Goal: Check status: Check status

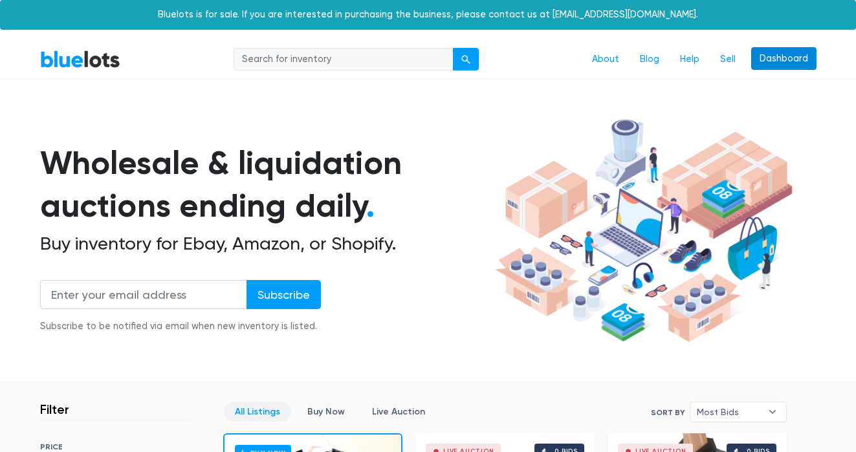
click at [798, 63] on link "Dashboard" at bounding box center [783, 58] width 65 height 23
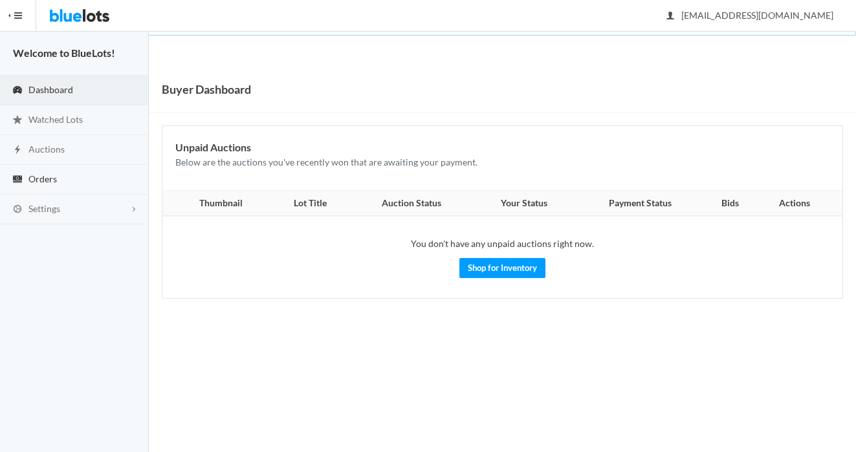
click at [65, 185] on link "Orders" at bounding box center [74, 180] width 149 height 30
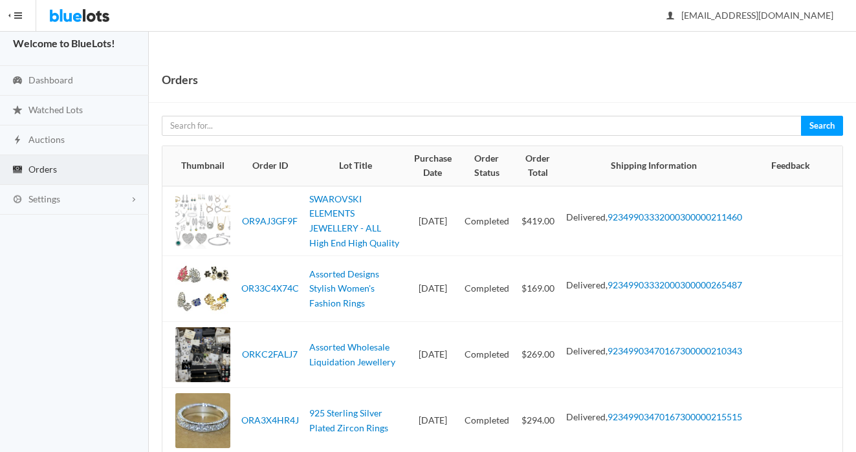
scroll to position [17, 0]
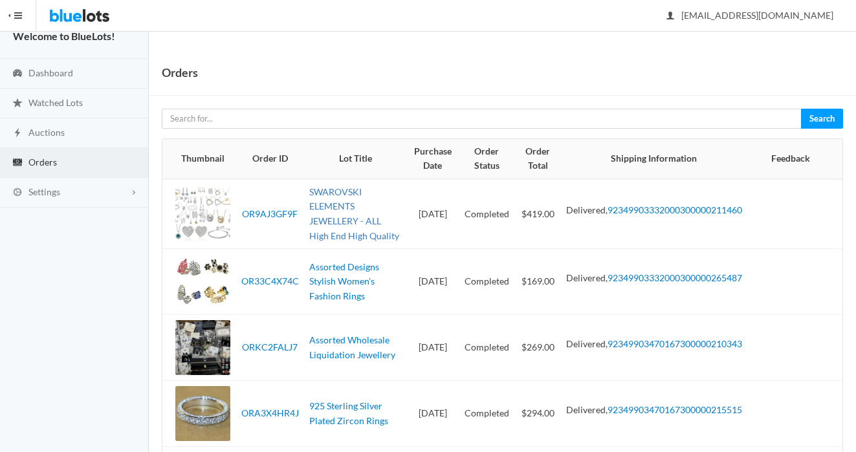
click at [355, 208] on link "SWAROVSKI ELEMENTS JEWELLERY - ALL High End High Quality" at bounding box center [354, 213] width 90 height 55
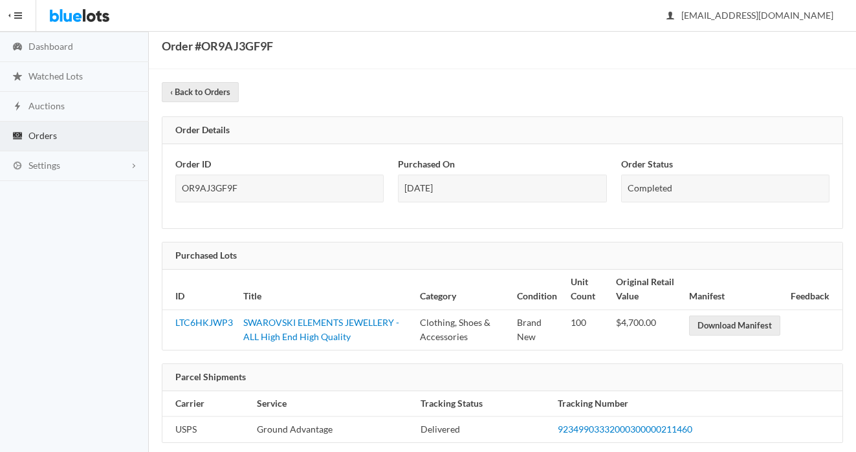
scroll to position [119, 0]
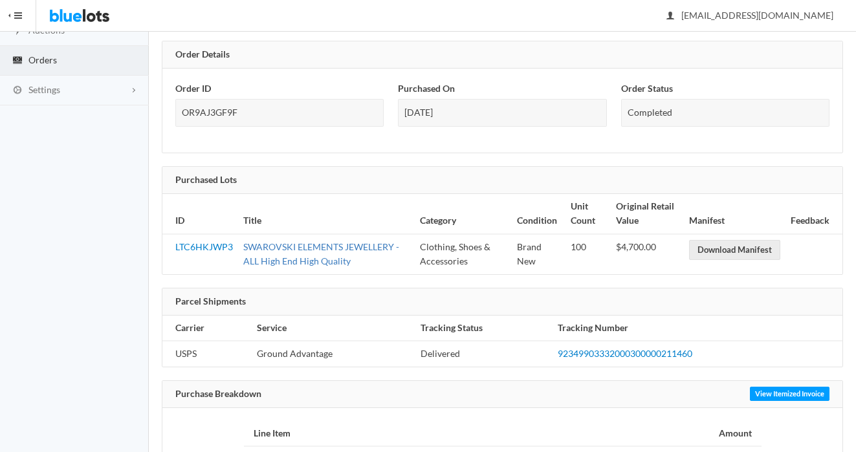
click at [344, 250] on link "SWAROVSKI ELEMENTS JEWELLERY - ALL High End High Quality" at bounding box center [321, 254] width 156 height 26
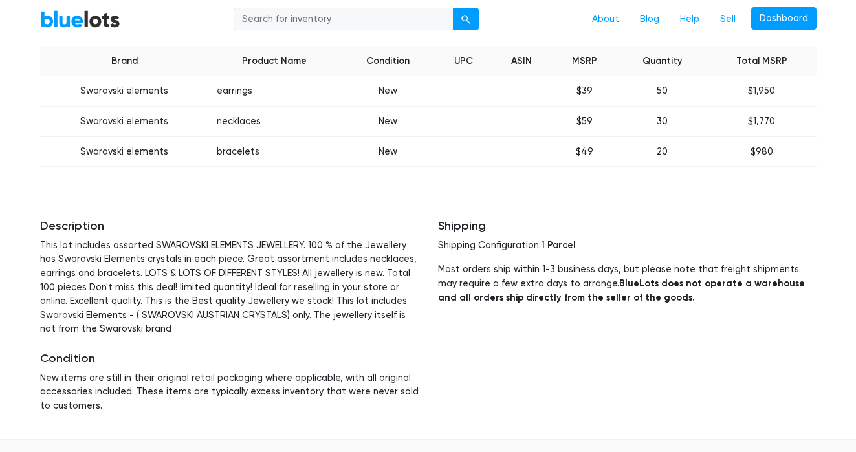
scroll to position [497, 0]
